Goal: Information Seeking & Learning: Learn about a topic

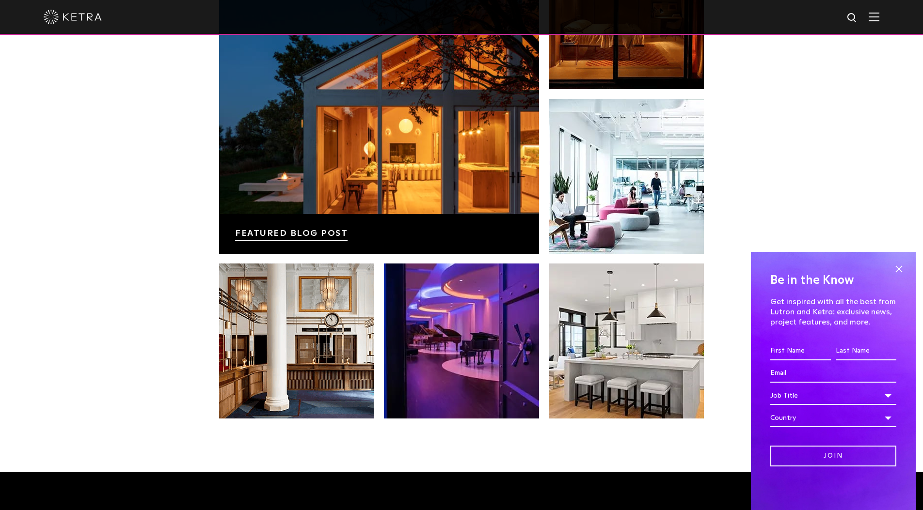
scroll to position [1995, 0]
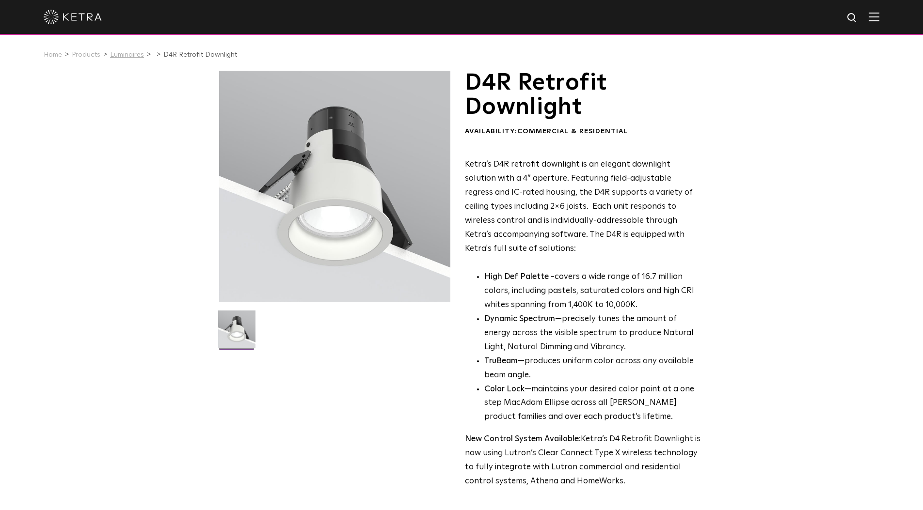
click at [124, 52] on link "Luminaires" at bounding box center [127, 54] width 34 height 7
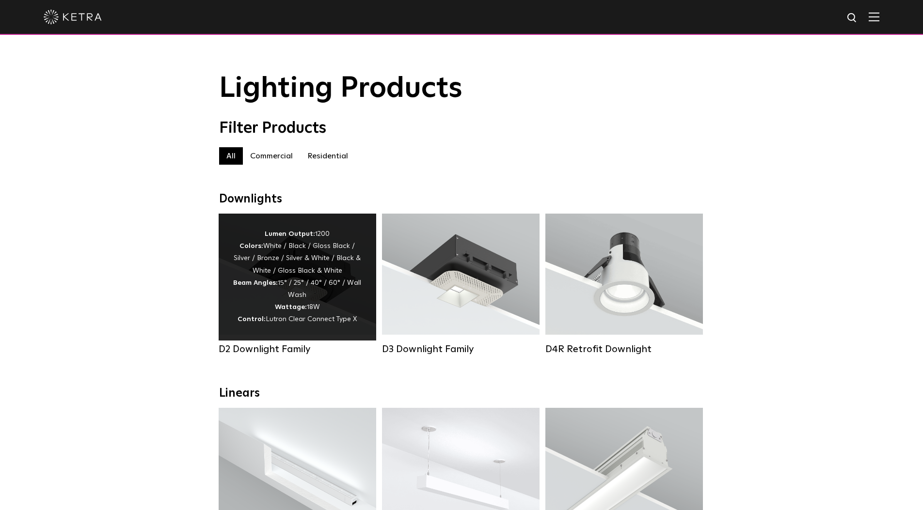
click at [264, 273] on div "Lumen Output: 1200 Colors: White / Black / Gloss Black / Silver / Bronze / Silv…" at bounding box center [297, 277] width 128 height 98
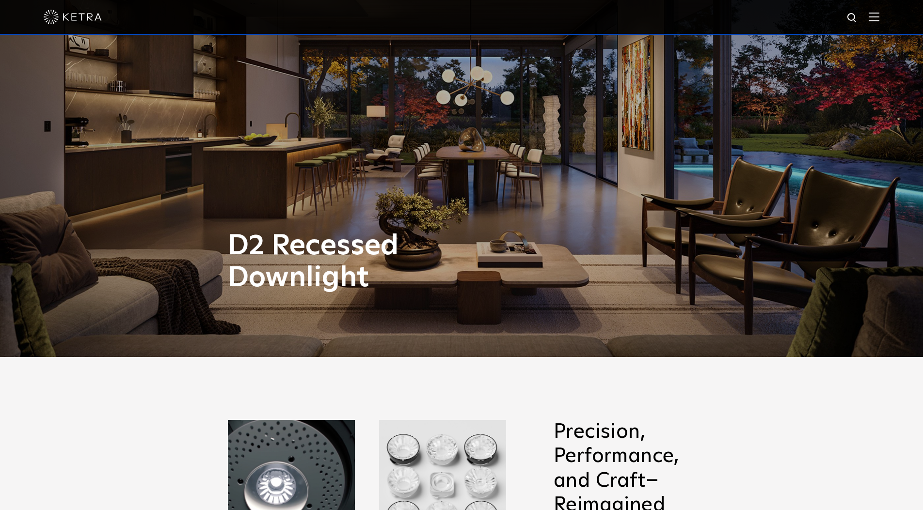
scroll to position [156, 0]
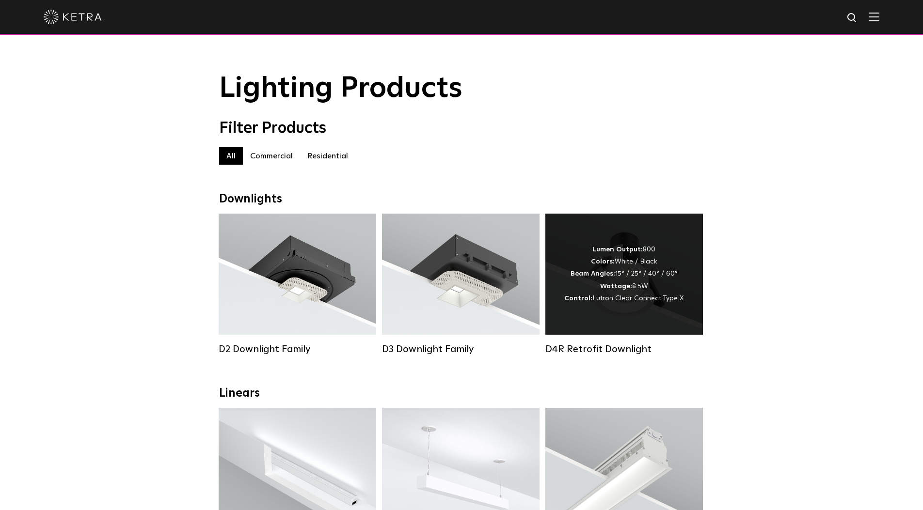
click at [665, 267] on div "Lumen Output: 800 Colors: White / Black Beam Angles: 15° / 25° / 40° / 60° Watt…" at bounding box center [623, 274] width 119 height 61
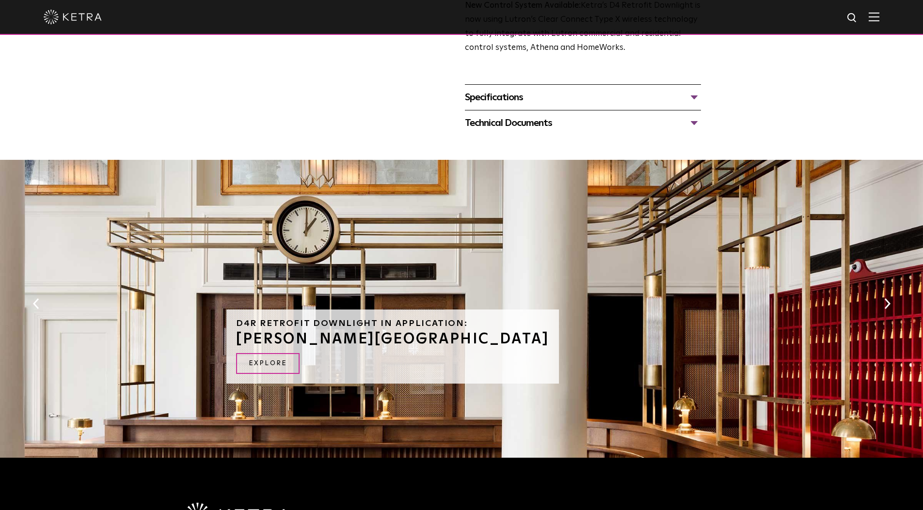
scroll to position [439, 0]
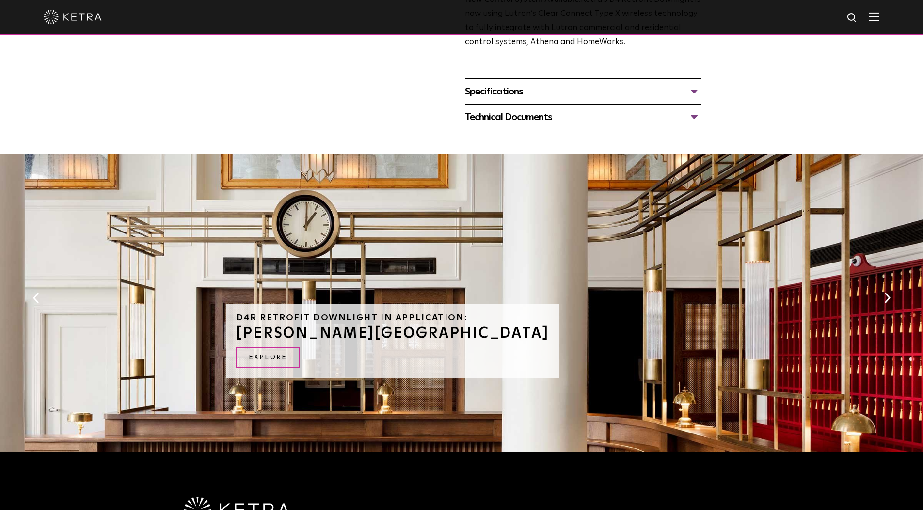
click at [519, 84] on div "Specifications" at bounding box center [583, 92] width 236 height 16
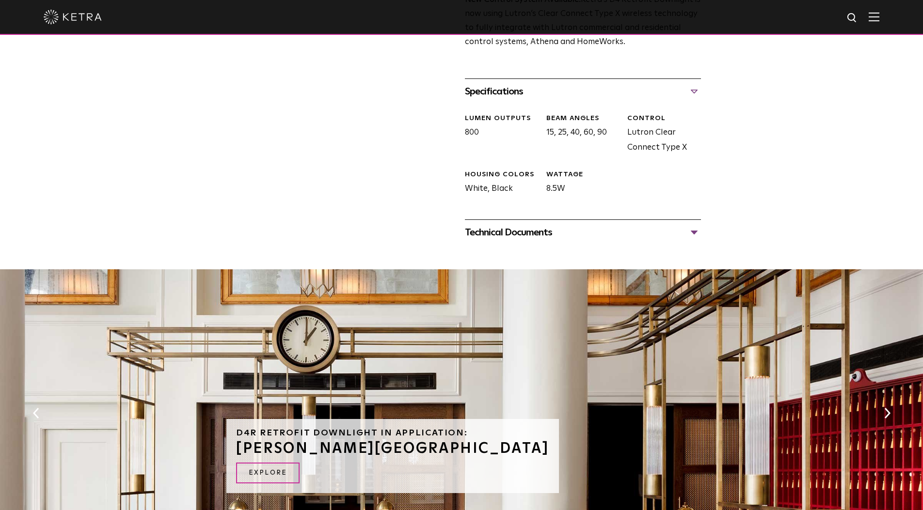
click at [546, 225] on div "Technical Documents" at bounding box center [583, 233] width 236 height 16
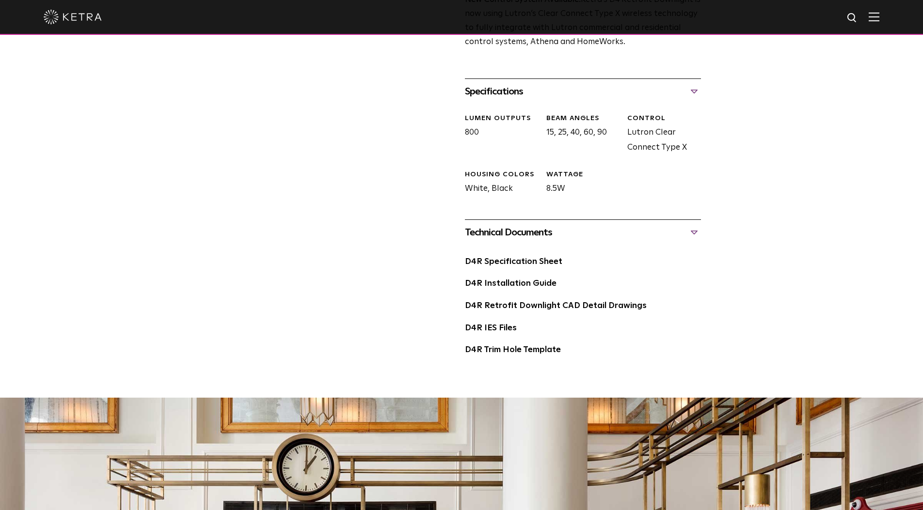
drag, startPoint x: 538, startPoint y: 254, endPoint x: 590, endPoint y: 252, distance: 51.4
click at [538, 258] on link "D4R Specification Sheet" at bounding box center [513, 262] width 97 height 8
click at [519, 280] on link "D4R Installation Guide" at bounding box center [511, 284] width 92 height 8
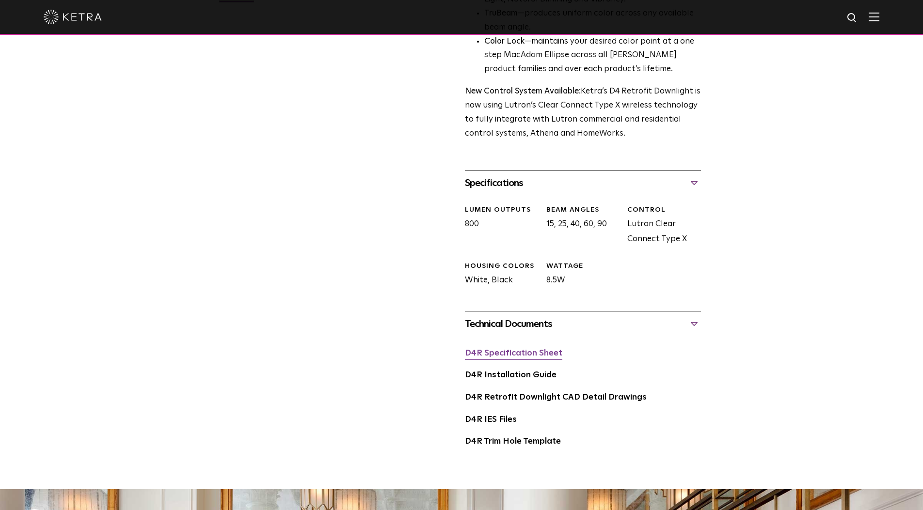
scroll to position [348, 0]
click at [538, 346] on div "D4R Specification Sheet" at bounding box center [583, 357] width 236 height 22
click at [541, 349] on link "D4R Specification Sheet" at bounding box center [513, 353] width 97 height 8
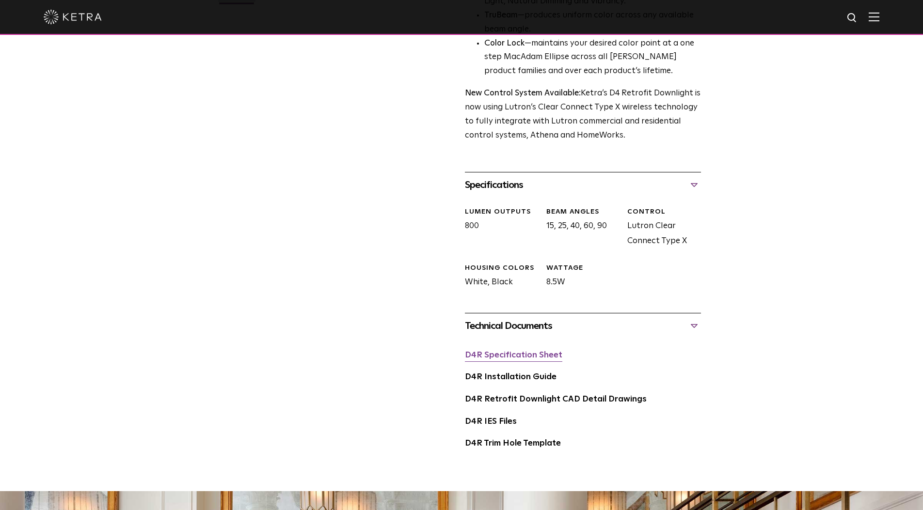
click at [526, 351] on link "D4R Specification Sheet" at bounding box center [513, 355] width 97 height 8
click at [529, 373] on link "D4R Installation Guide" at bounding box center [511, 377] width 92 height 8
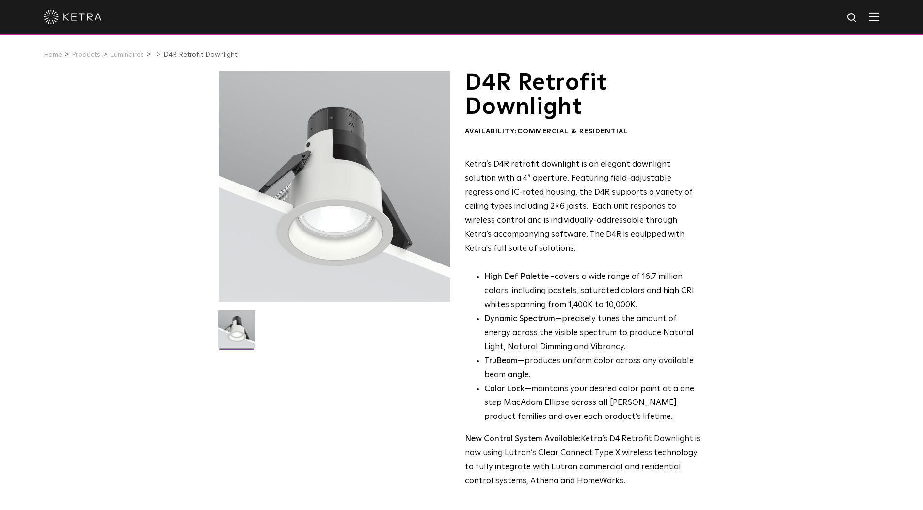
scroll to position [0, 0]
click at [78, 53] on link "Products" at bounding box center [86, 54] width 29 height 7
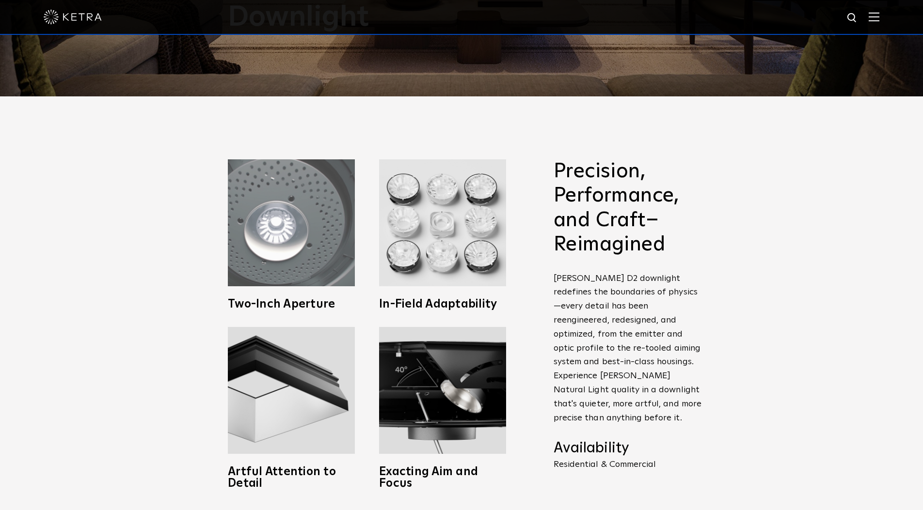
scroll to position [415, 0]
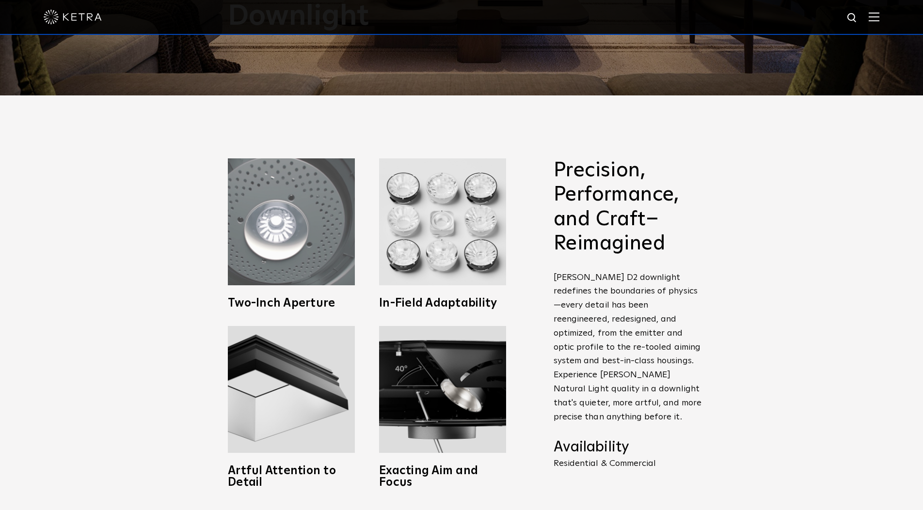
click at [316, 270] on img at bounding box center [291, 221] width 127 height 127
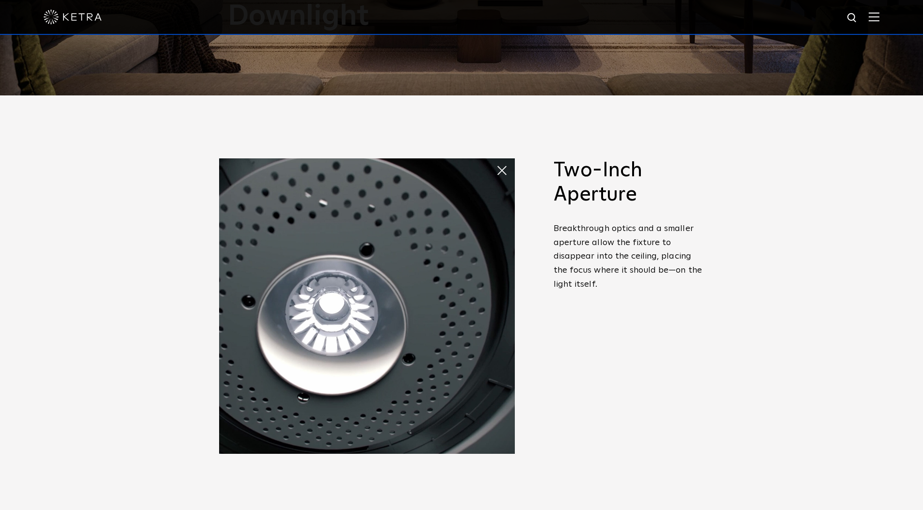
click at [507, 173] on span at bounding box center [505, 170] width 19 height 19
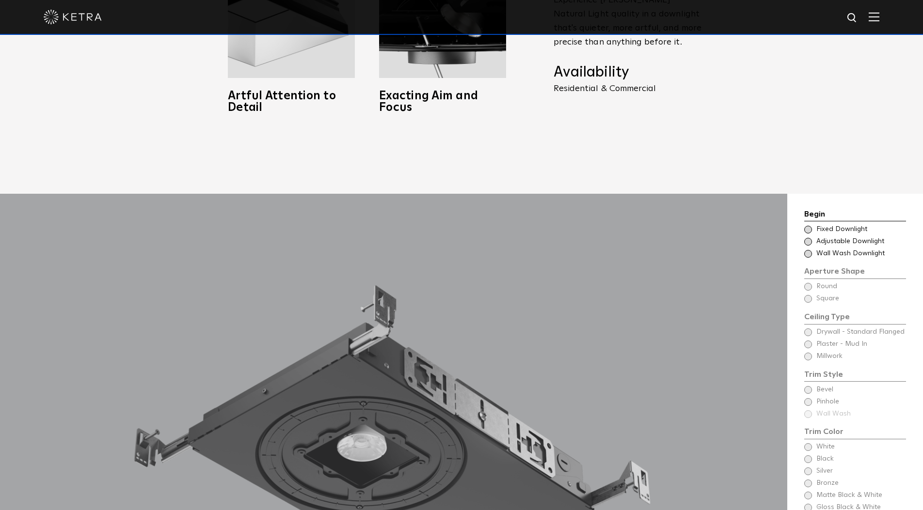
scroll to position [904, 0]
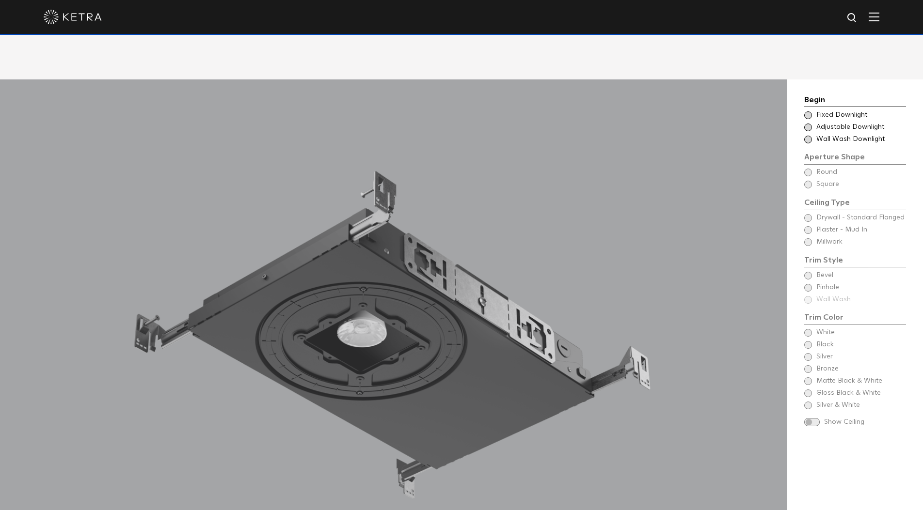
click at [811, 136] on span at bounding box center [808, 140] width 8 height 8
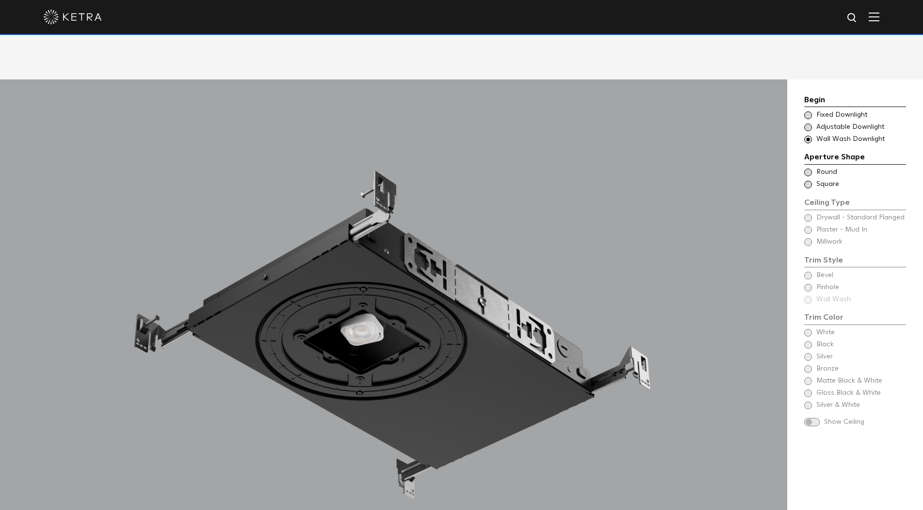
click at [809, 124] on span at bounding box center [808, 128] width 8 height 8
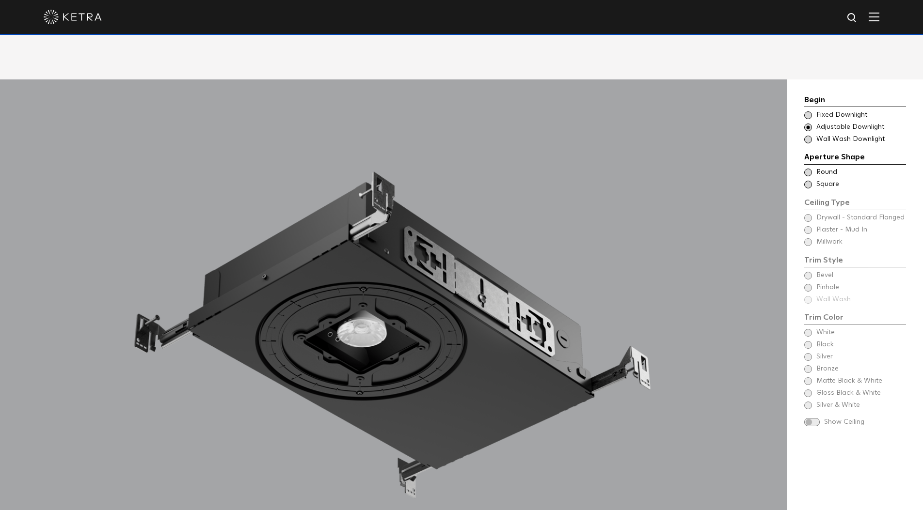
click at [809, 111] on span at bounding box center [808, 115] width 8 height 8
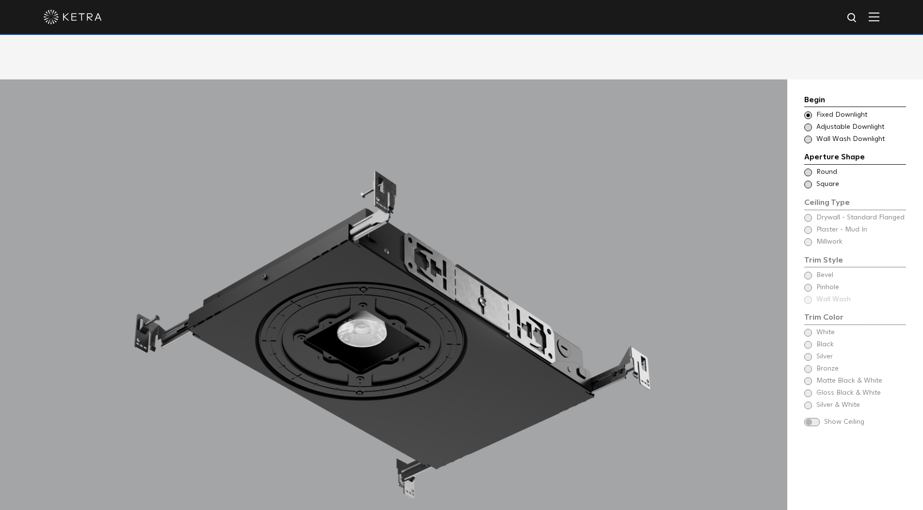
click at [808, 169] on span at bounding box center [808, 173] width 8 height 8
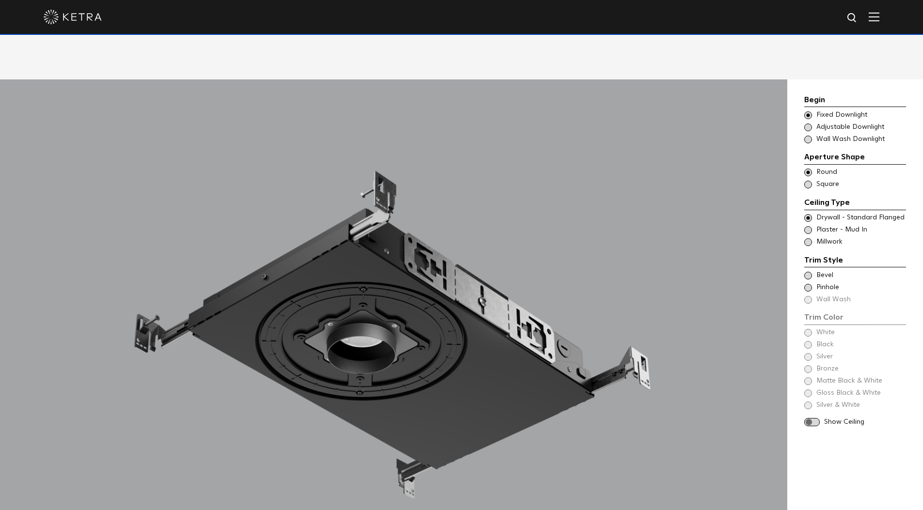
click at [810, 226] on span at bounding box center [808, 230] width 8 height 8
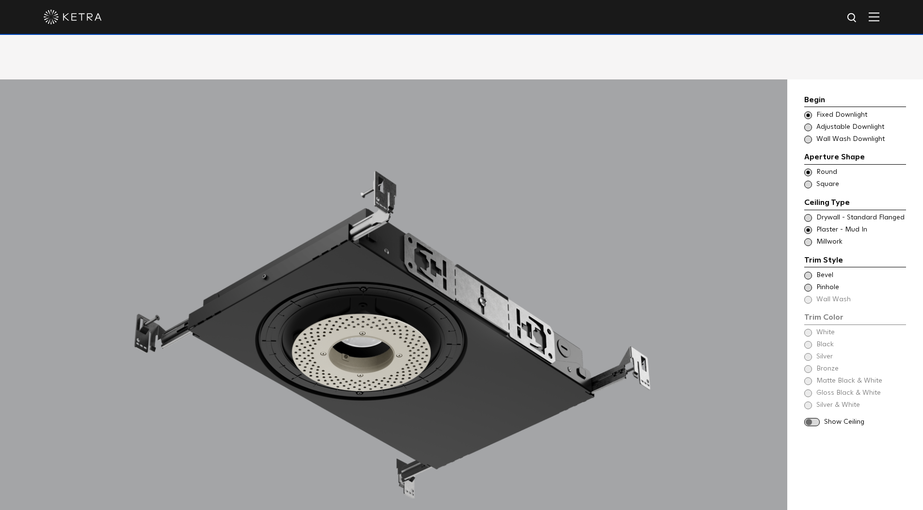
click at [807, 238] on span at bounding box center [808, 242] width 8 height 8
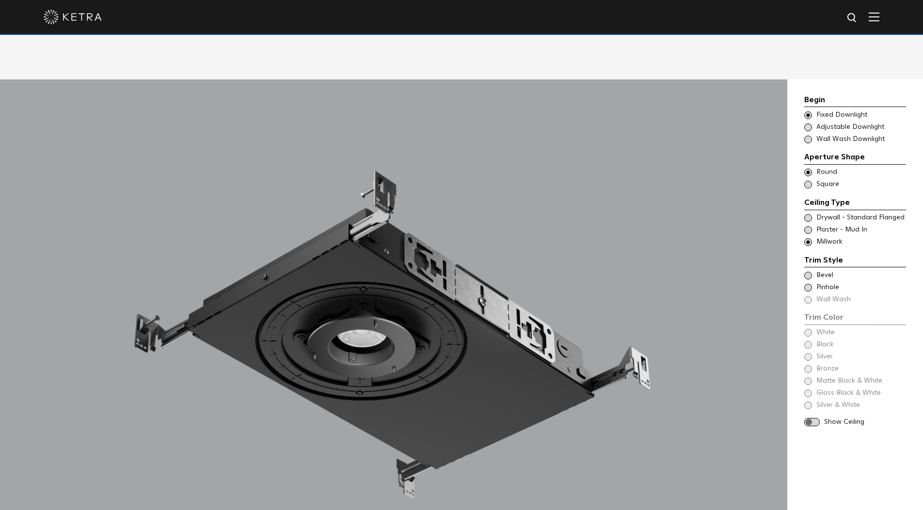
click at [806, 272] on span at bounding box center [808, 276] width 8 height 8
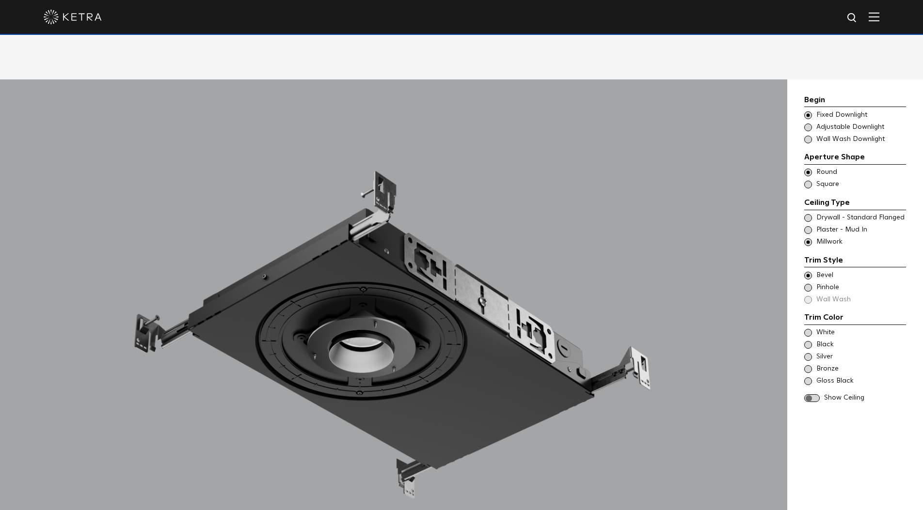
click at [810, 273] on div "Trim Color - Round - Flangeless - Millwork Bevel Trim Color - Round - Pinhole -…" at bounding box center [855, 288] width 102 height 34
click at [811, 283] on div "Trim Color - Round - Pinhole - Flangeless - Millwork Pinhole" at bounding box center [855, 288] width 102 height 10
click at [808, 365] on span at bounding box center [808, 369] width 8 height 8
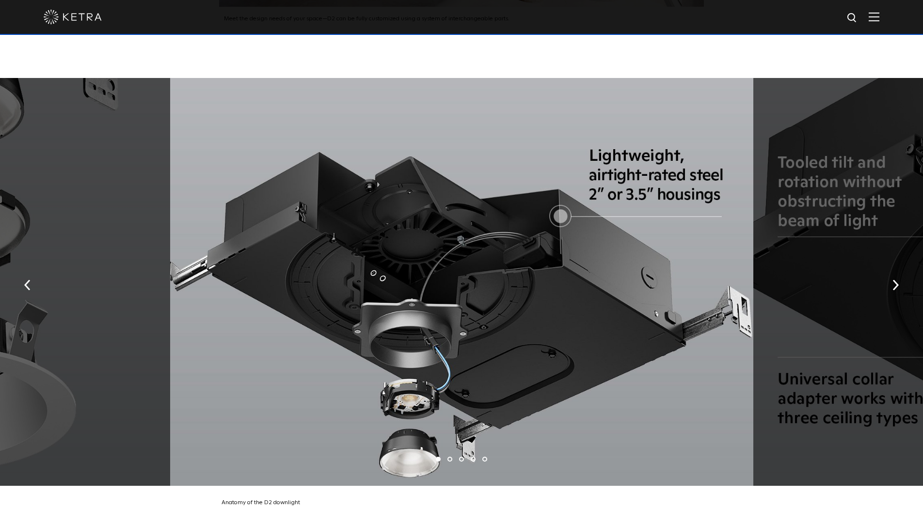
scroll to position [1847, 0]
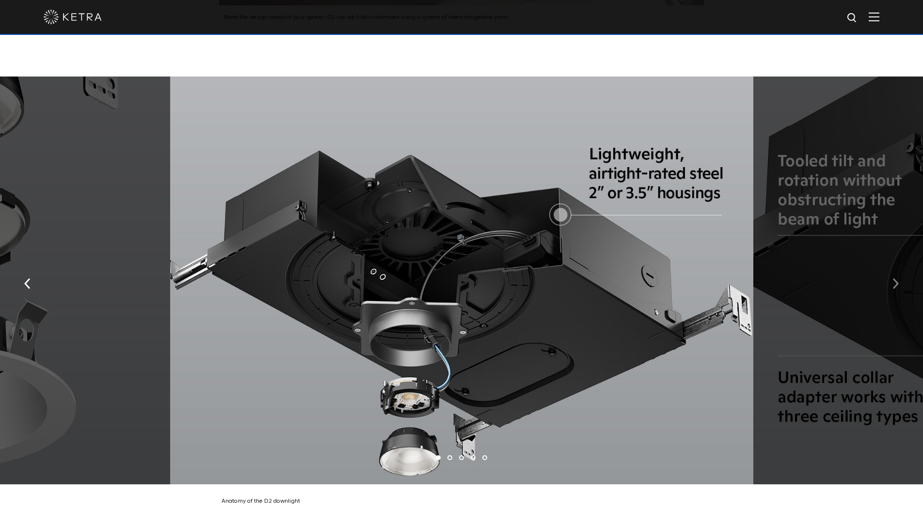
click at [893, 278] on img "button" at bounding box center [895, 283] width 6 height 11
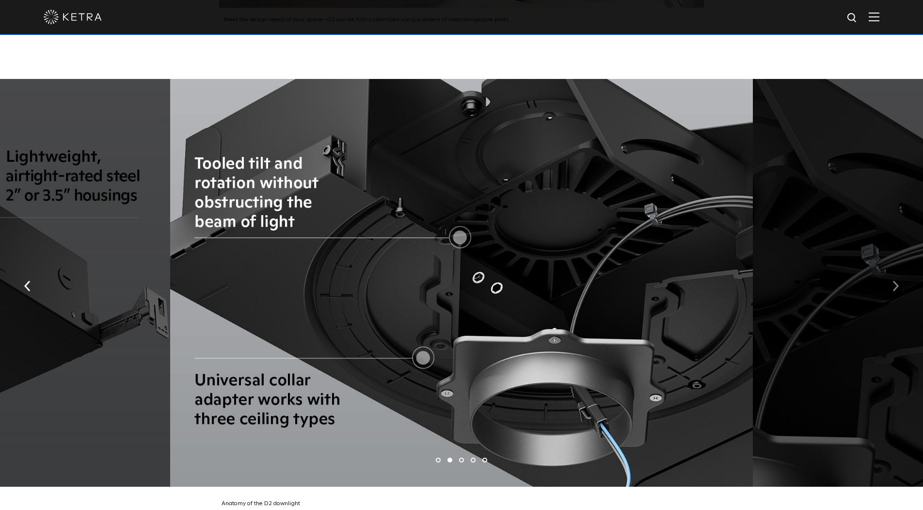
scroll to position [1845, 0]
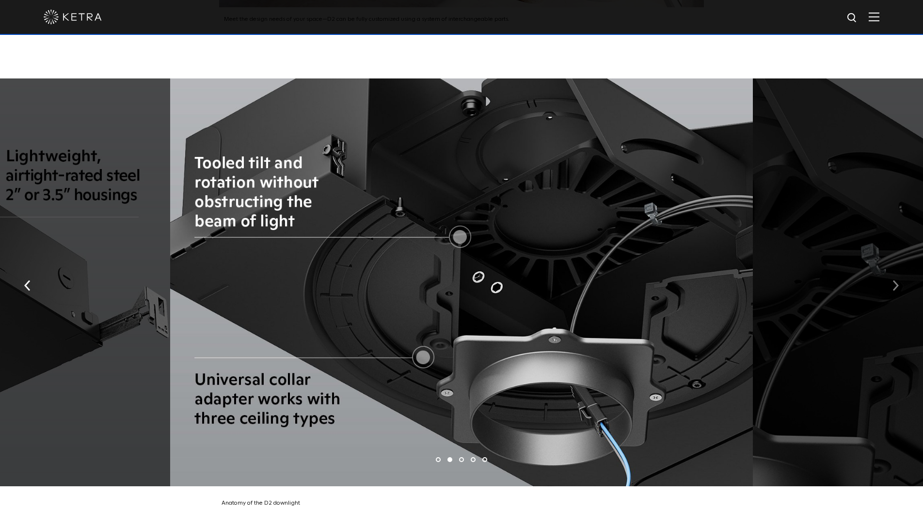
click at [893, 280] on img "button" at bounding box center [895, 285] width 6 height 11
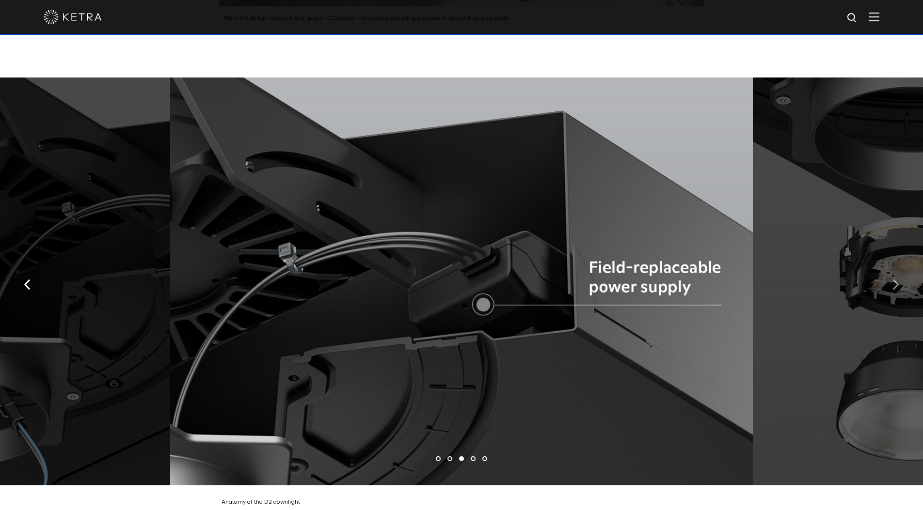
click at [893, 279] on img "button" at bounding box center [895, 284] width 6 height 11
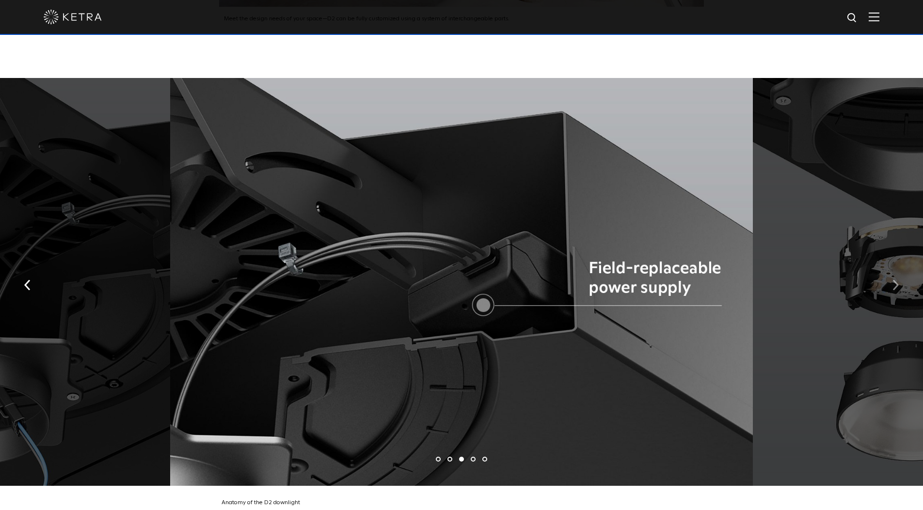
scroll to position [1843, 0]
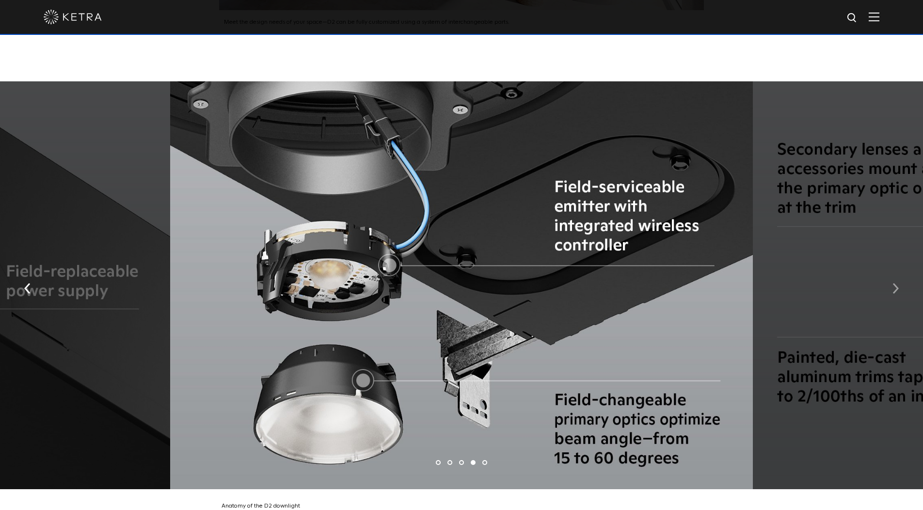
click at [893, 283] on img "button" at bounding box center [895, 288] width 6 height 11
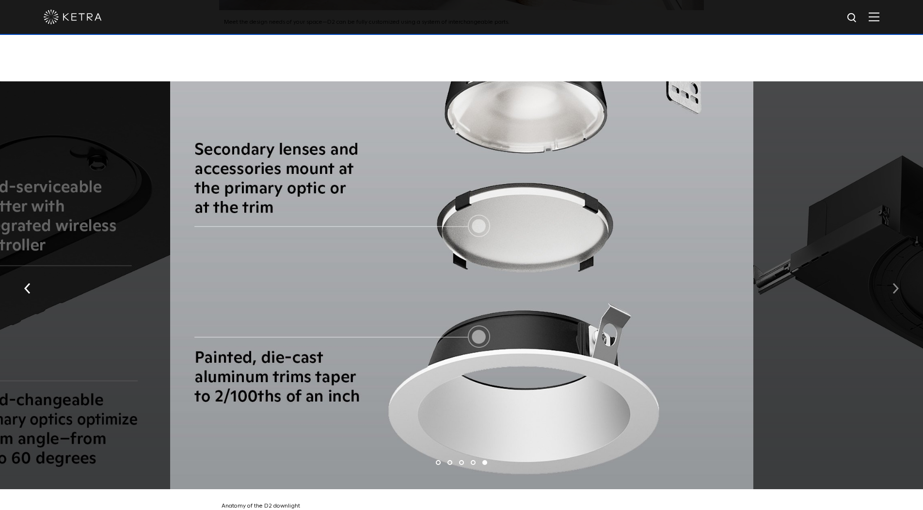
scroll to position [1844, 0]
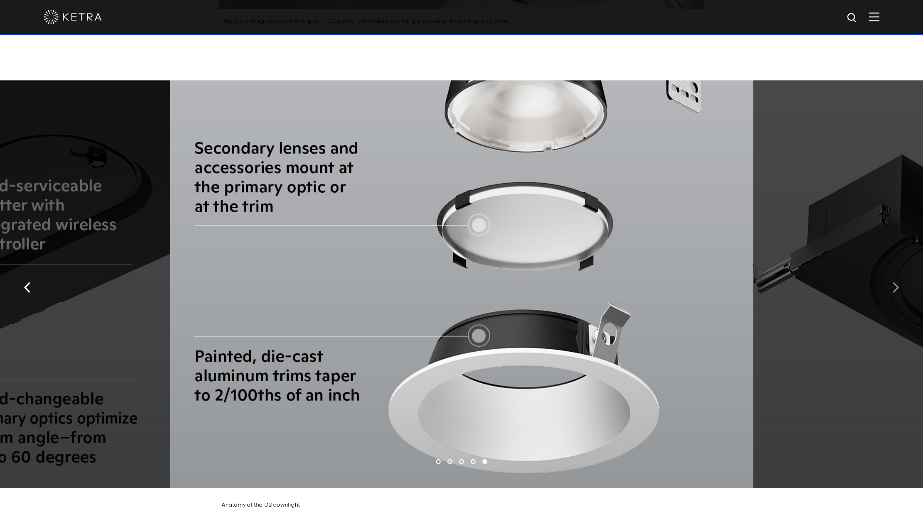
click at [893, 282] on img "button" at bounding box center [895, 287] width 6 height 11
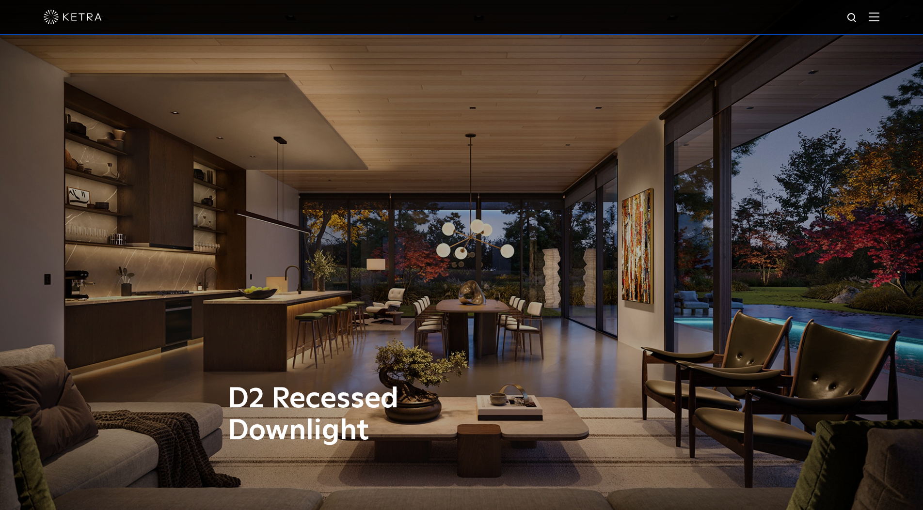
scroll to position [0, 0]
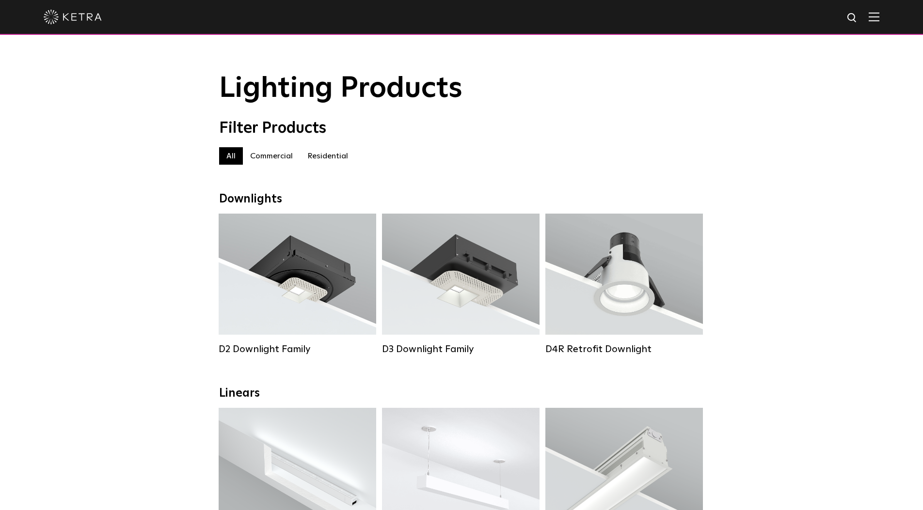
scroll to position [0, 1]
click at [821, 101] on div "Lighting Products" at bounding box center [461, 89] width 923 height 32
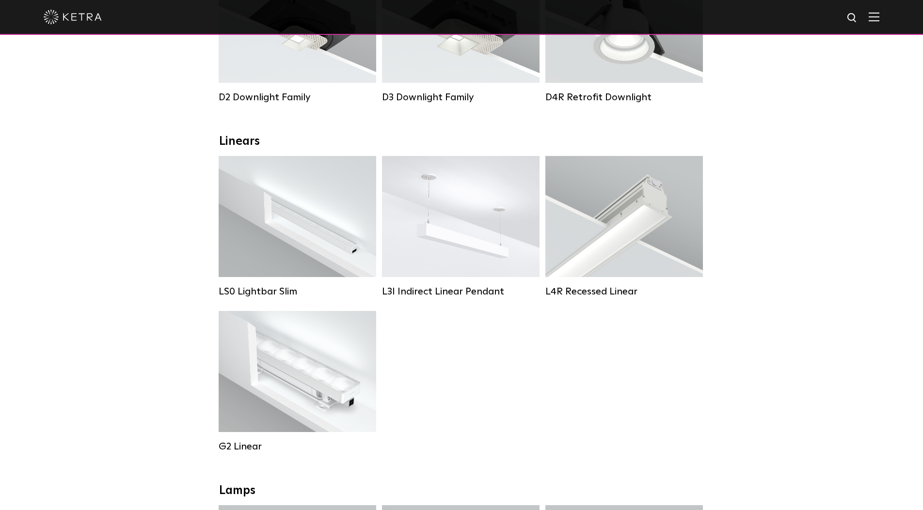
scroll to position [359, 0]
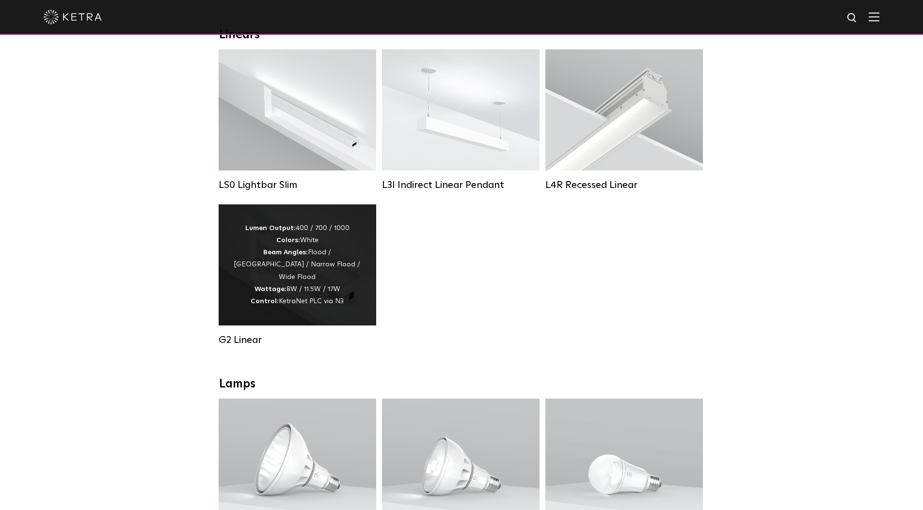
click at [272, 247] on div "Lumen Output: 400 / 700 / 1000 Colors: White Beam Angles: Flood / Graze / Narro…" at bounding box center [297, 264] width 128 height 85
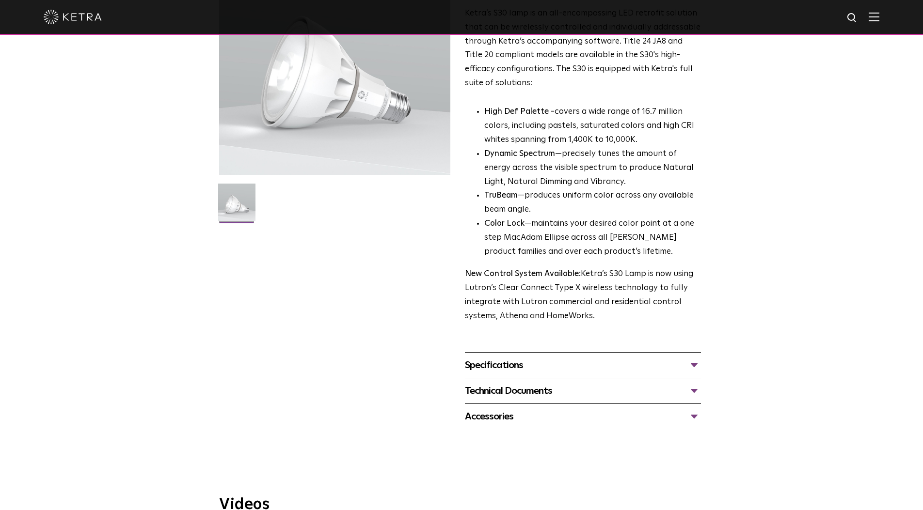
scroll to position [132, 0]
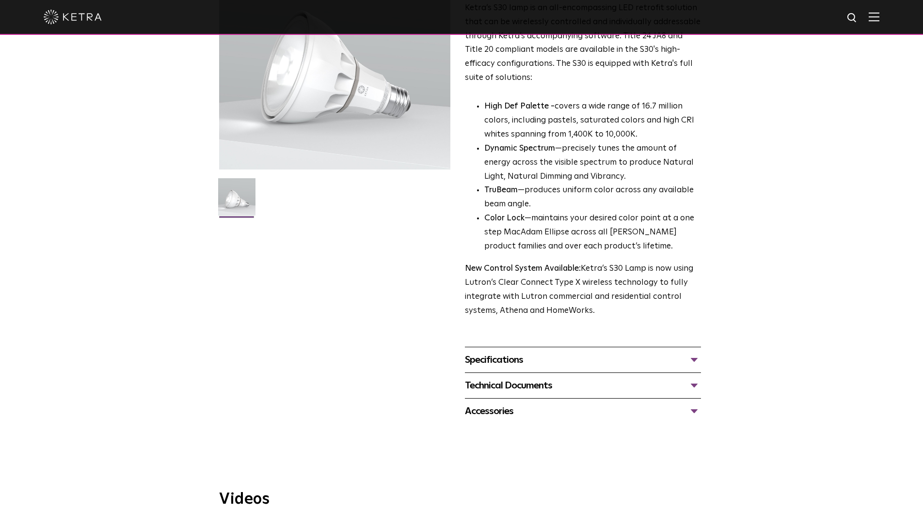
click at [589, 352] on div "Specifications" at bounding box center [583, 360] width 236 height 16
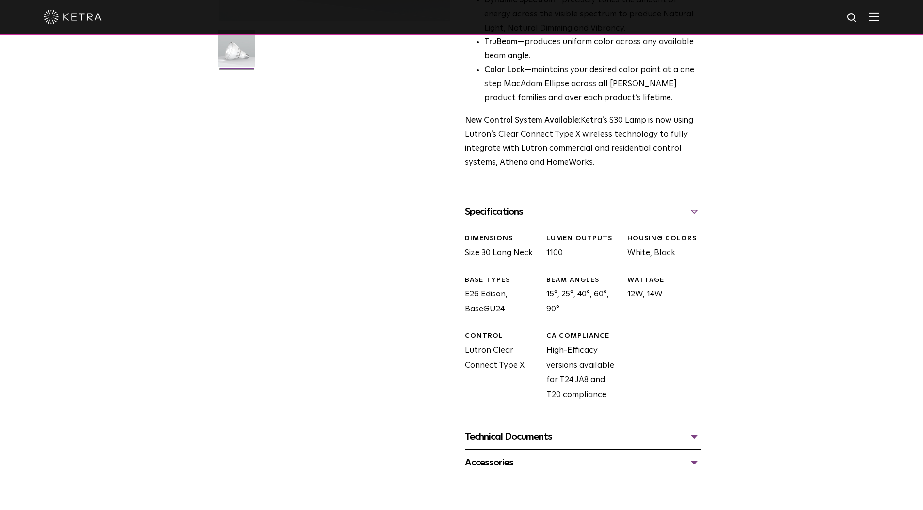
scroll to position [369, 0]
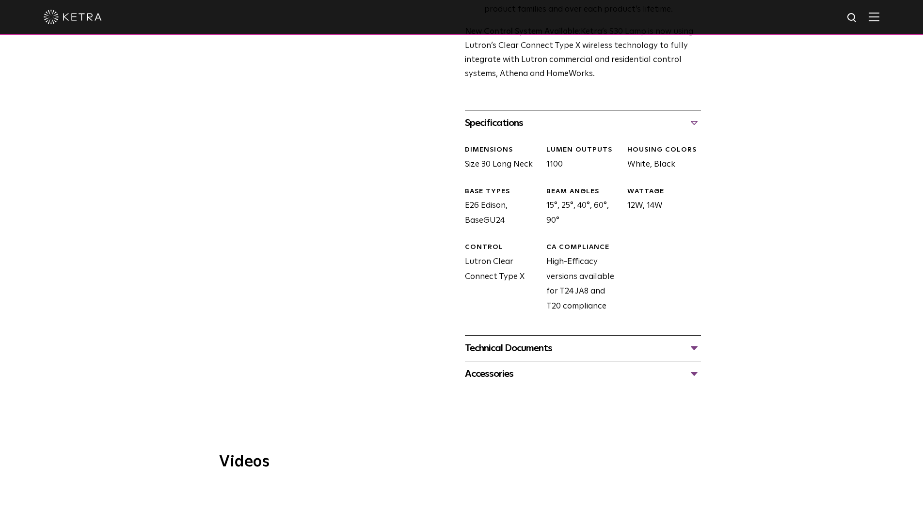
click at [548, 341] on div "Technical Documents" at bounding box center [583, 349] width 236 height 16
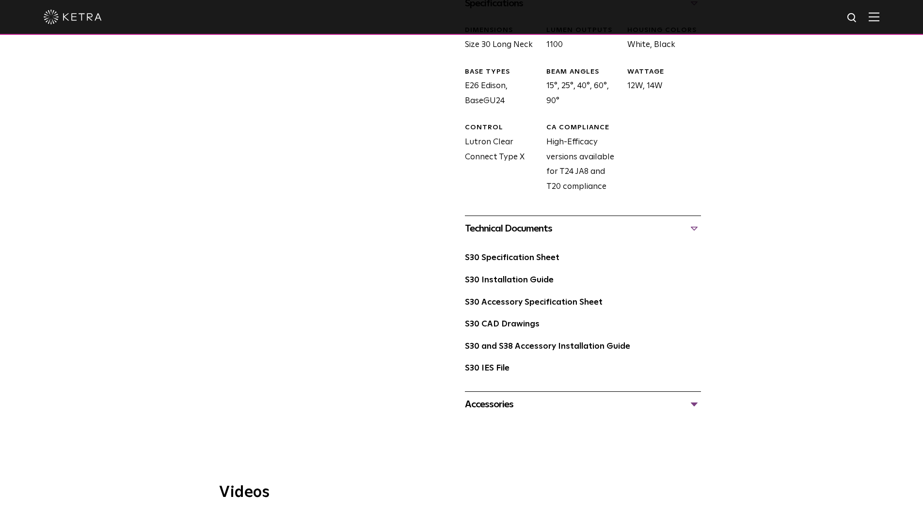
scroll to position [511, 0]
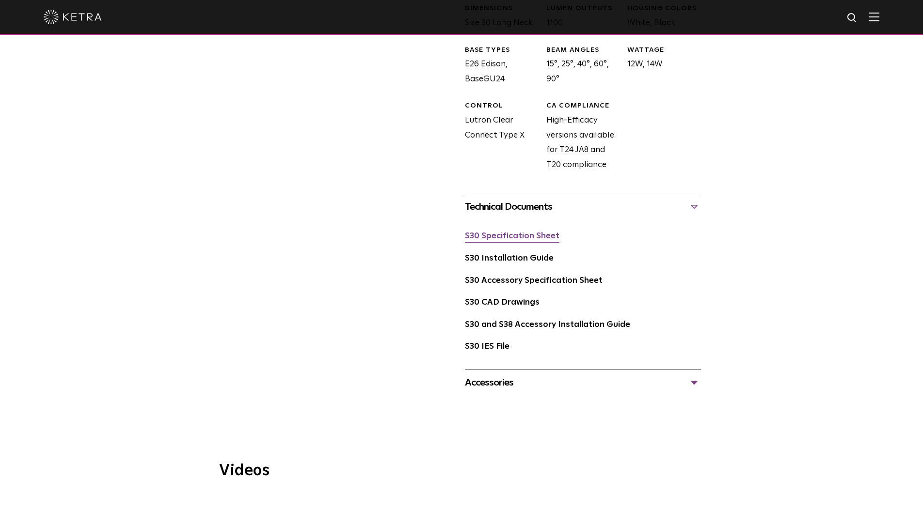
click at [547, 232] on link "S30 Specification Sheet" at bounding box center [512, 236] width 94 height 8
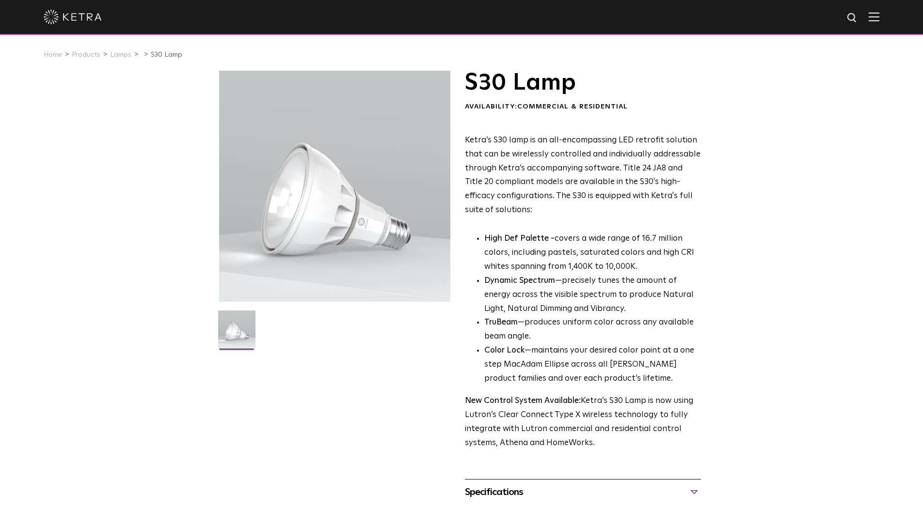
scroll to position [0, 0]
click at [479, 85] on h1 "S30 Lamp" at bounding box center [583, 83] width 236 height 24
copy h1 "S30"
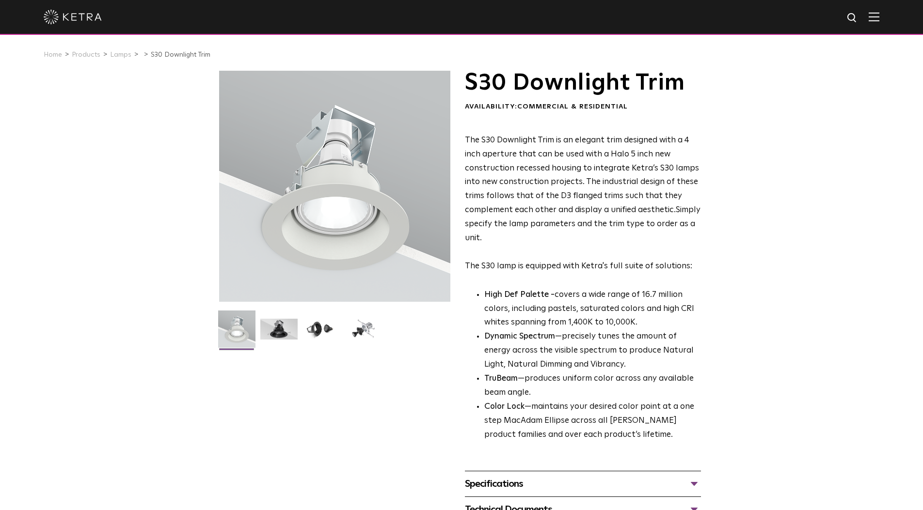
scroll to position [1, 0]
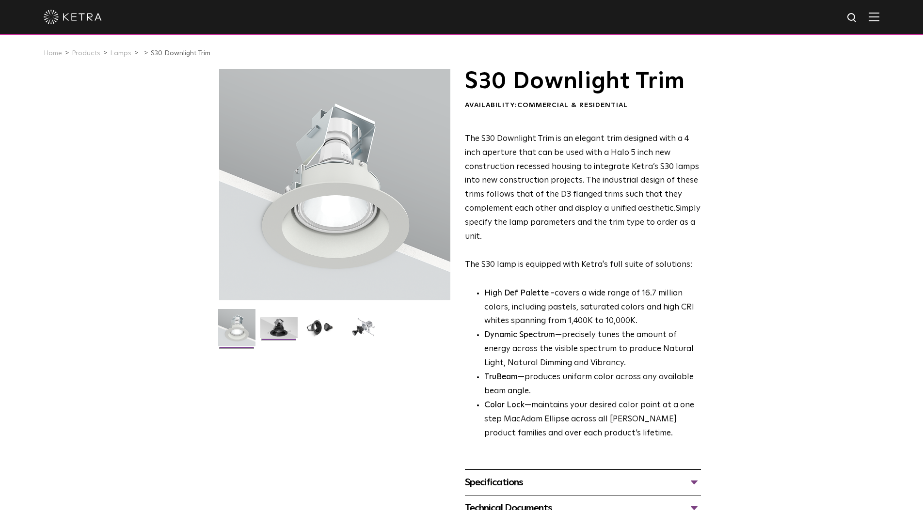
click at [284, 329] on img at bounding box center [278, 331] width 37 height 28
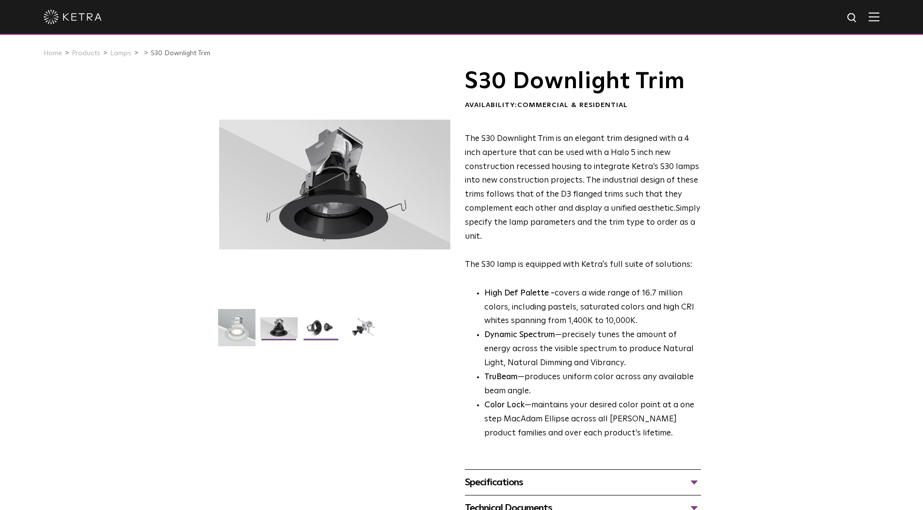
click at [323, 325] on img at bounding box center [320, 331] width 37 height 28
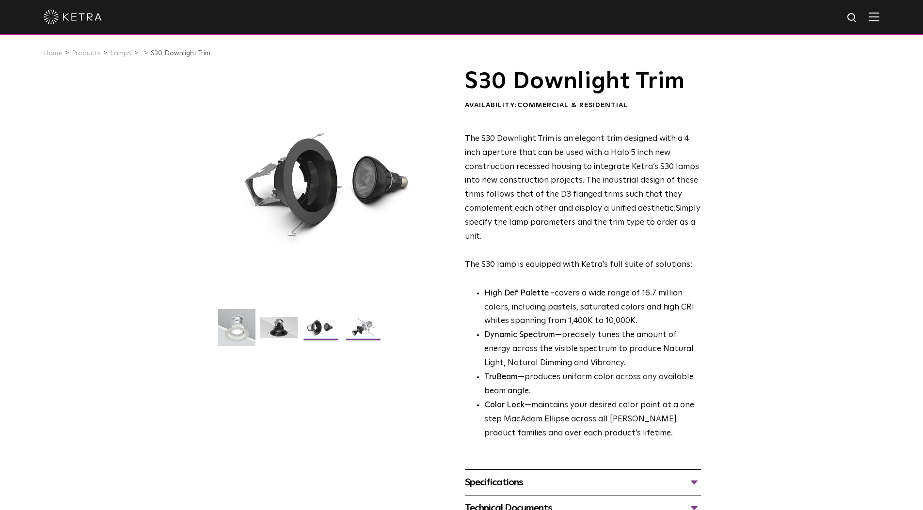
click at [372, 329] on img at bounding box center [362, 331] width 37 height 28
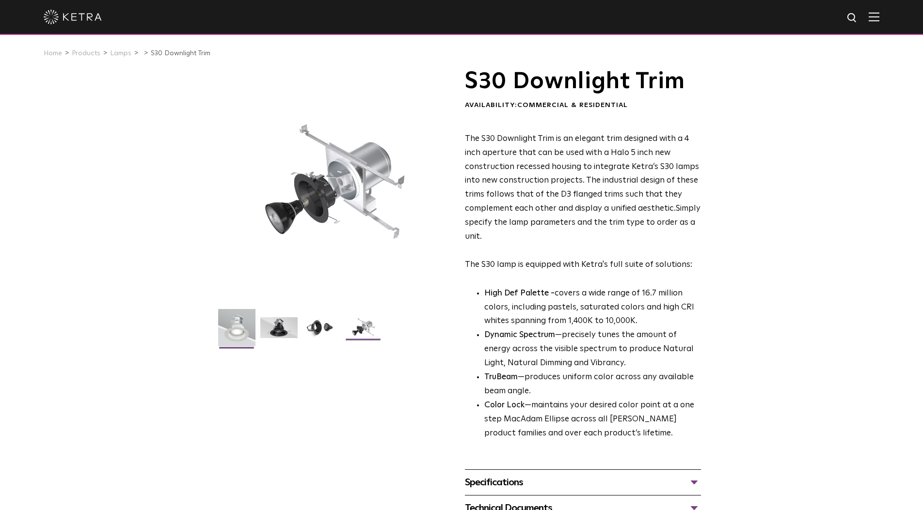
click at [243, 324] on img at bounding box center [236, 331] width 37 height 45
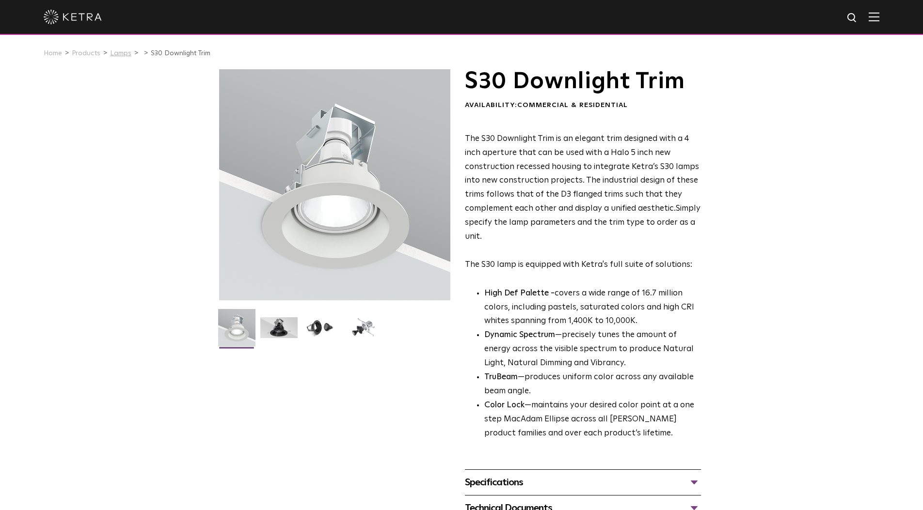
click at [114, 54] on link "Lamps" at bounding box center [120, 53] width 21 height 7
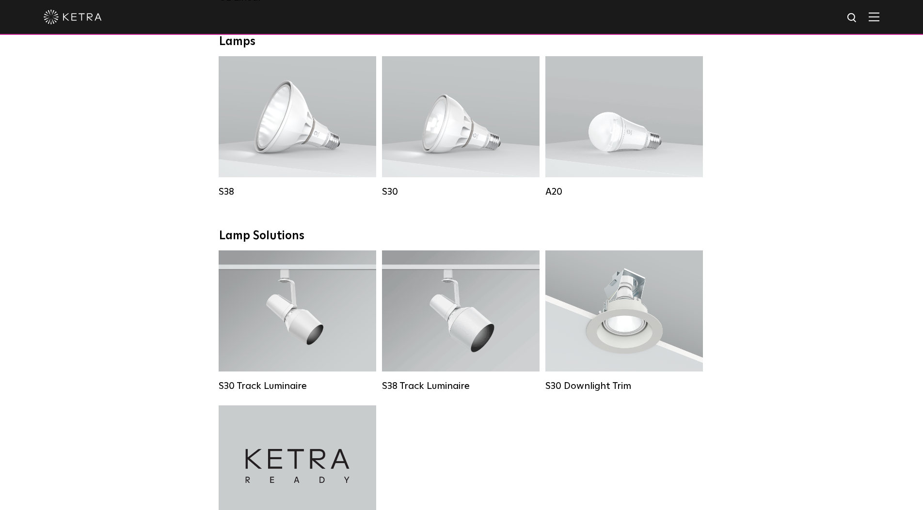
scroll to position [701, 0]
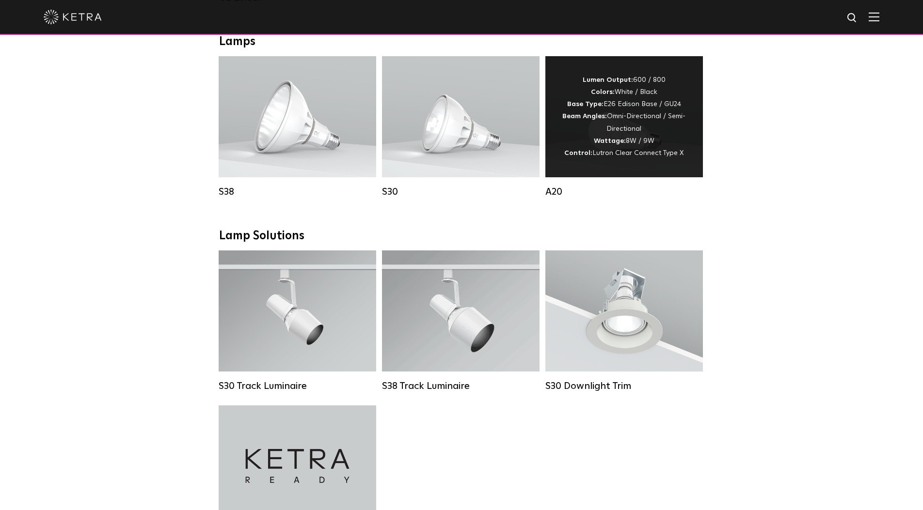
click at [605, 127] on div "Lumen Output: 600 / 800 Colors: White / Black Base Type: E26 Edison Base / GU24…" at bounding box center [624, 116] width 128 height 85
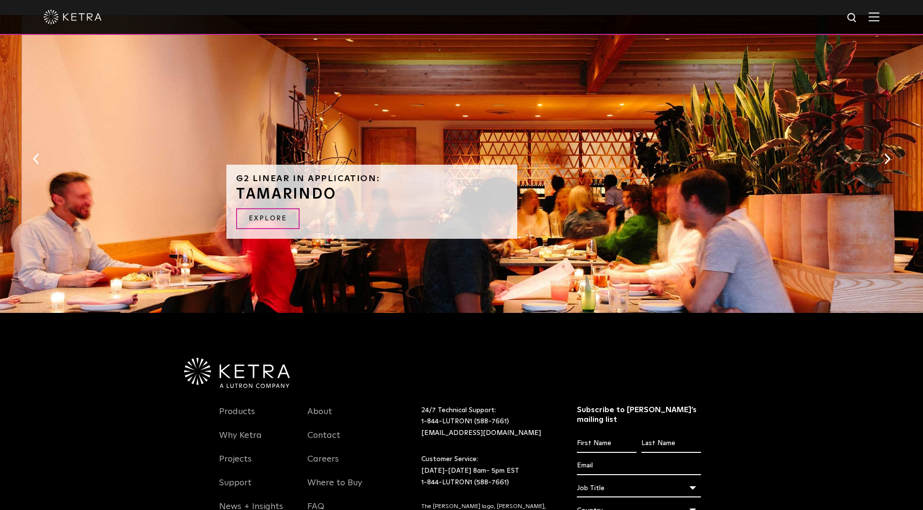
scroll to position [1035, 0]
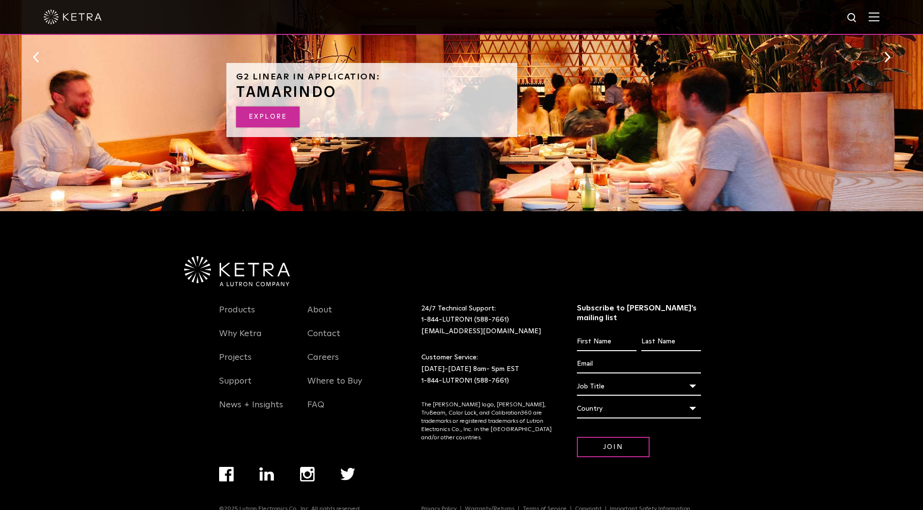
click at [262, 107] on link "EXPLORE" at bounding box center [267, 117] width 63 height 21
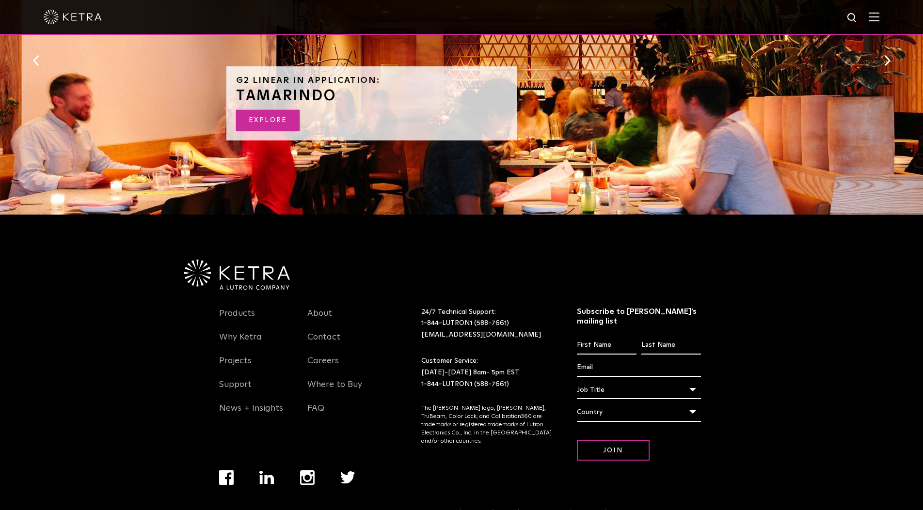
scroll to position [1031, 0]
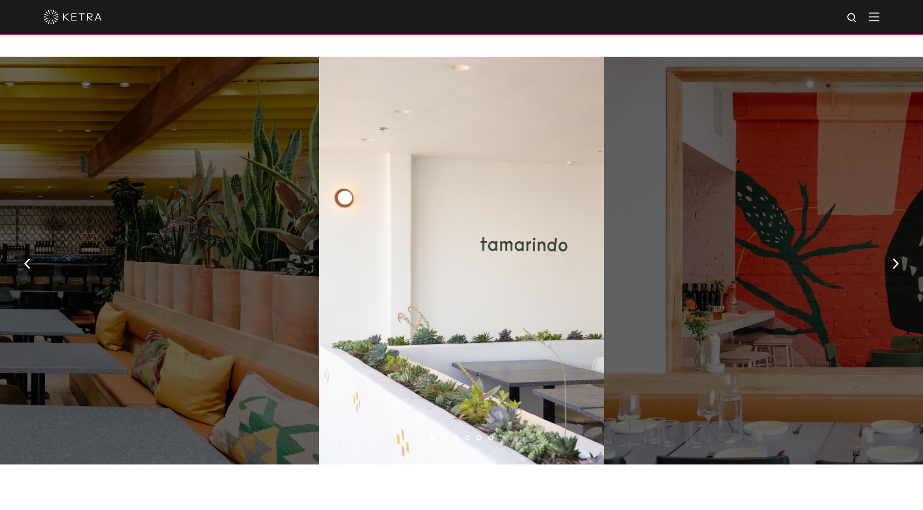
scroll to position [705, 0]
click at [892, 258] on img "button" at bounding box center [895, 263] width 6 height 11
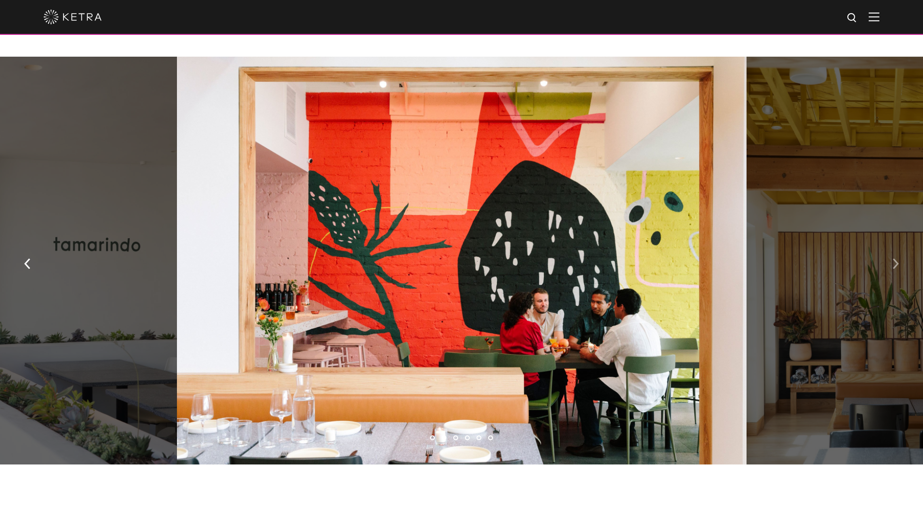
click at [892, 258] on img "button" at bounding box center [895, 263] width 6 height 11
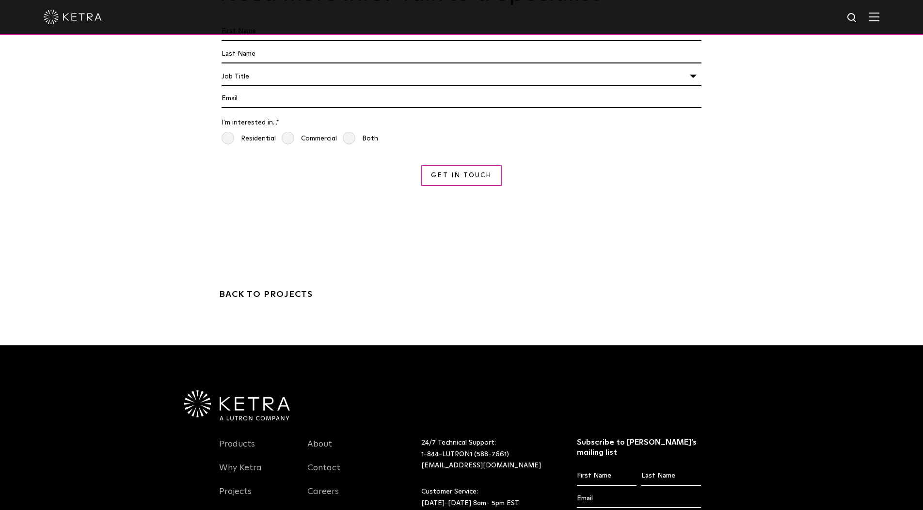
scroll to position [2895, 0]
